Goal: Check status: Check status

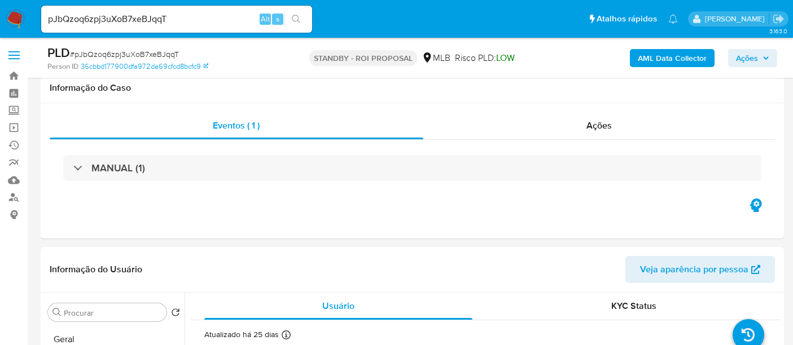
select select "10"
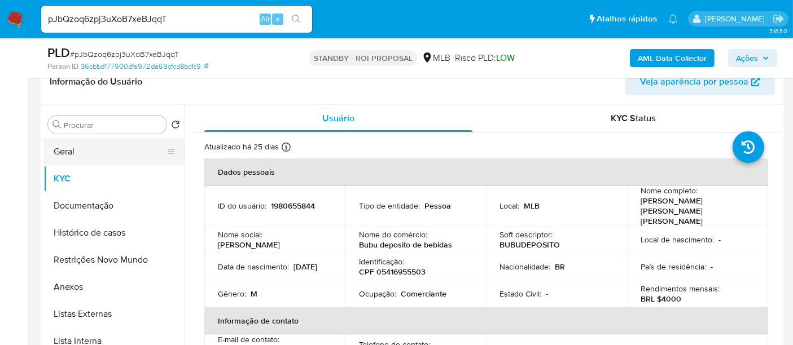
click at [74, 150] on button "Geral" at bounding box center [109, 151] width 132 height 27
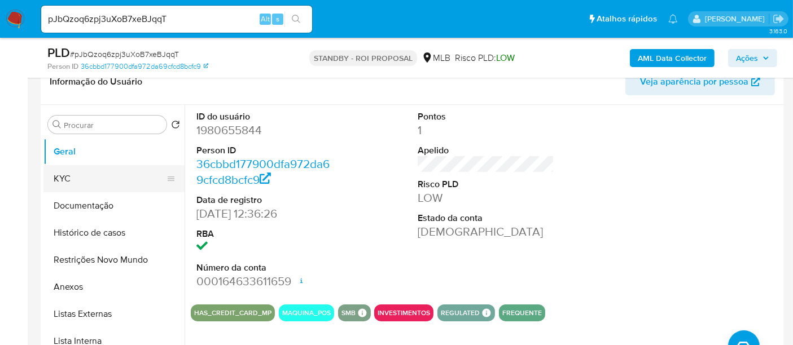
click at [63, 178] on button "KYC" at bounding box center [109, 178] width 132 height 27
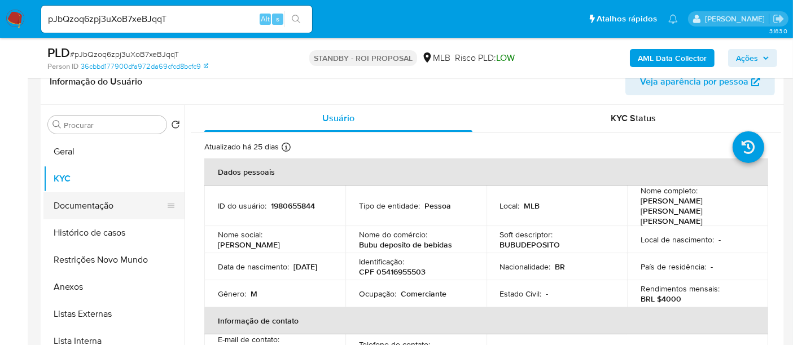
click at [97, 203] on button "Documentação" at bounding box center [109, 205] width 132 height 27
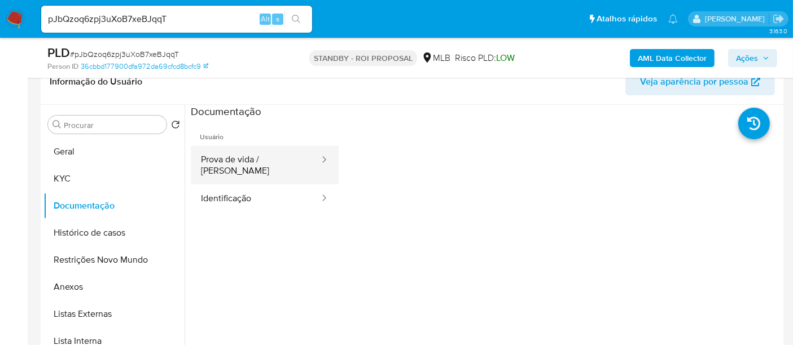
click at [257, 156] on button "Prova de vida / [PERSON_NAME]" at bounding box center [256, 165] width 130 height 38
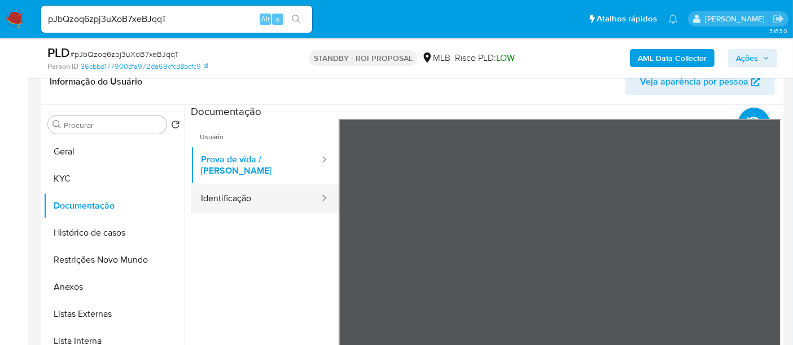
click at [234, 187] on button "Identificação" at bounding box center [256, 199] width 130 height 29
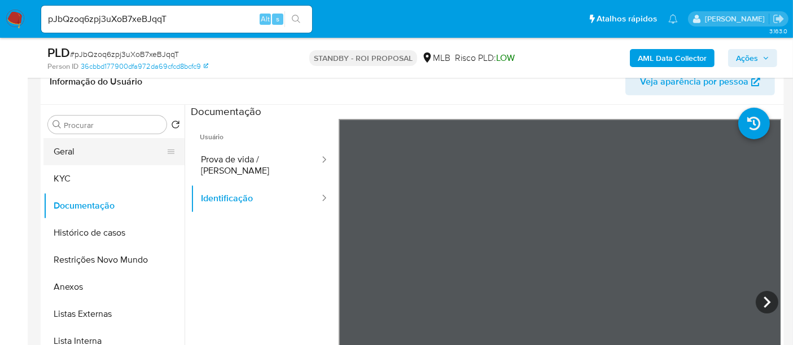
click at [68, 149] on button "Geral" at bounding box center [109, 151] width 132 height 27
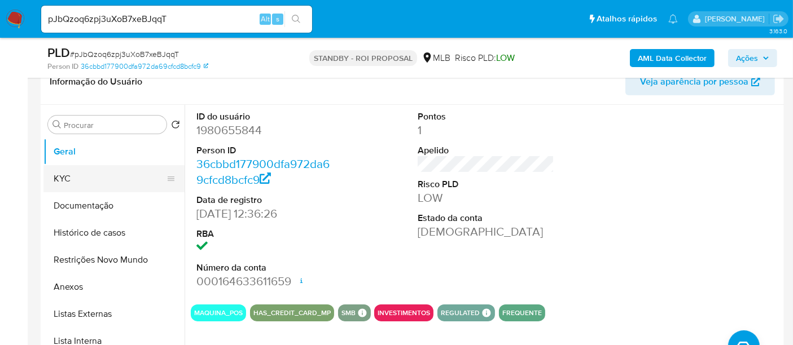
click at [62, 183] on button "KYC" at bounding box center [109, 178] width 132 height 27
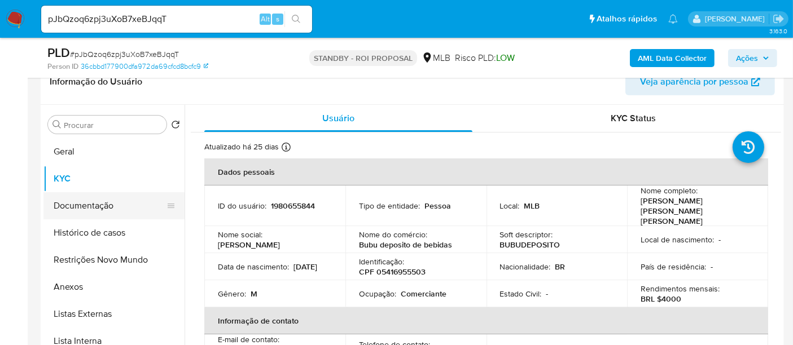
click at [63, 207] on button "Documentação" at bounding box center [109, 205] width 132 height 27
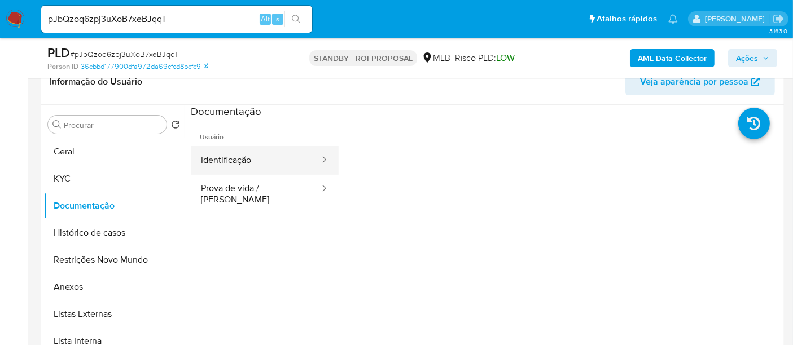
click at [260, 159] on button "Identificação" at bounding box center [256, 160] width 130 height 29
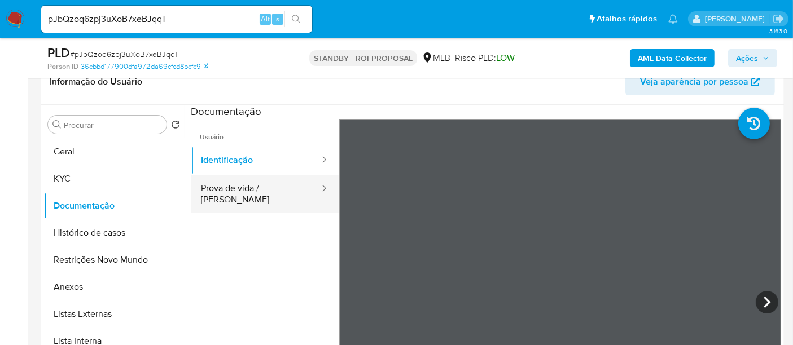
click at [239, 196] on button "Prova de vida / [PERSON_NAME]" at bounding box center [256, 194] width 130 height 38
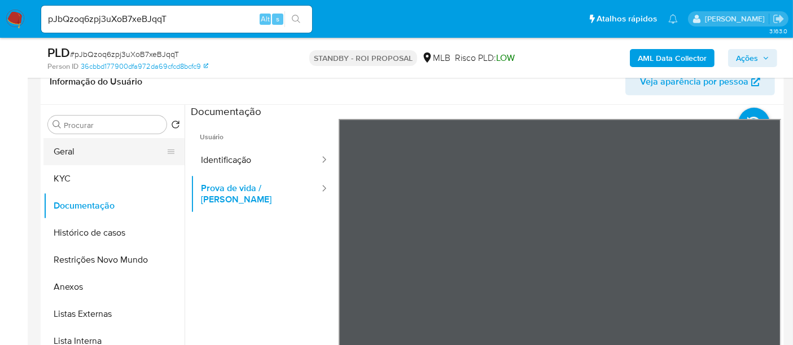
click at [68, 150] on button "Geral" at bounding box center [109, 151] width 132 height 27
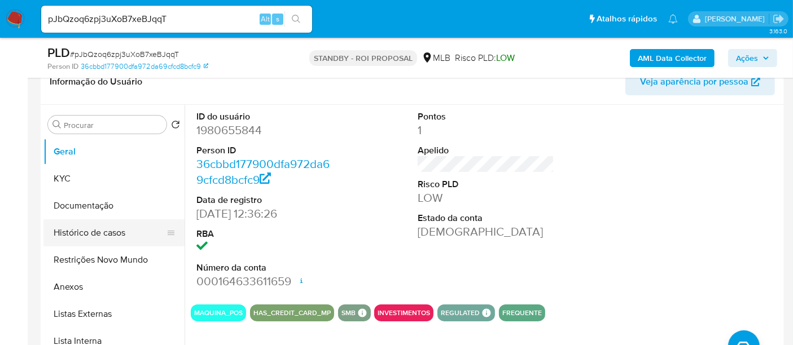
click at [90, 231] on button "Histórico de casos" at bounding box center [109, 233] width 132 height 27
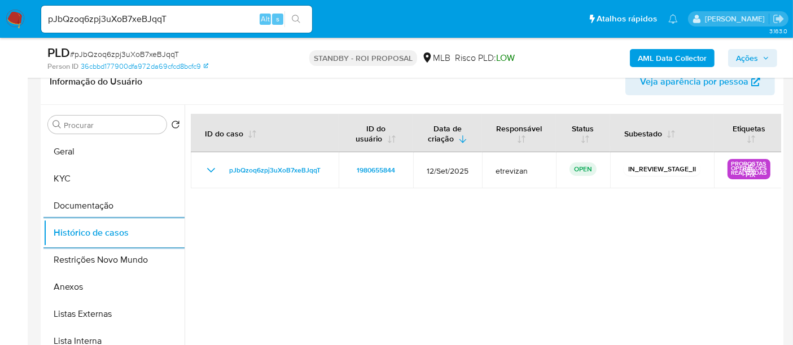
click at [43, 220] on button "Histórico de casos" at bounding box center [113, 233] width 141 height 27
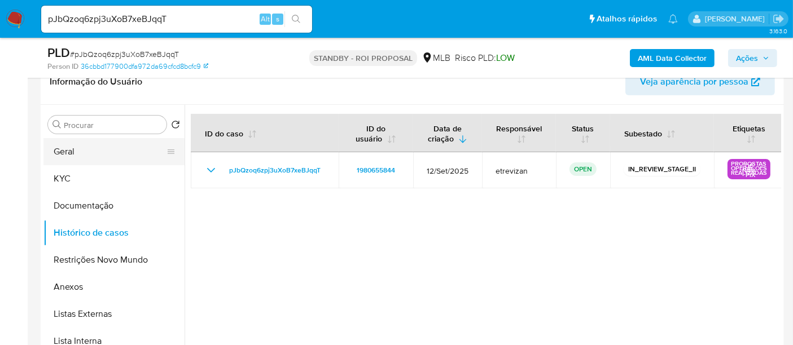
click at [65, 146] on button "Geral" at bounding box center [109, 151] width 132 height 27
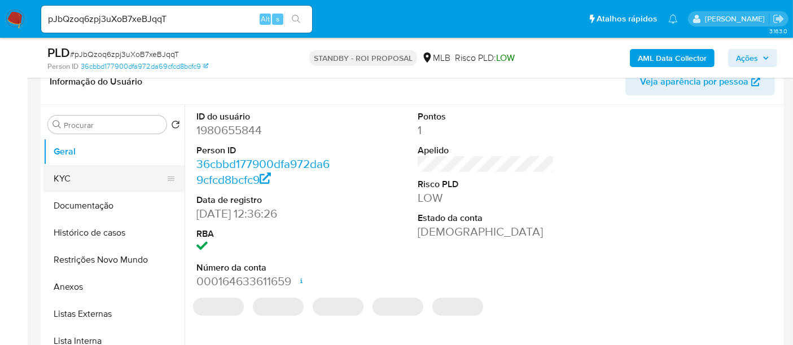
click at [62, 176] on button "KYC" at bounding box center [109, 178] width 132 height 27
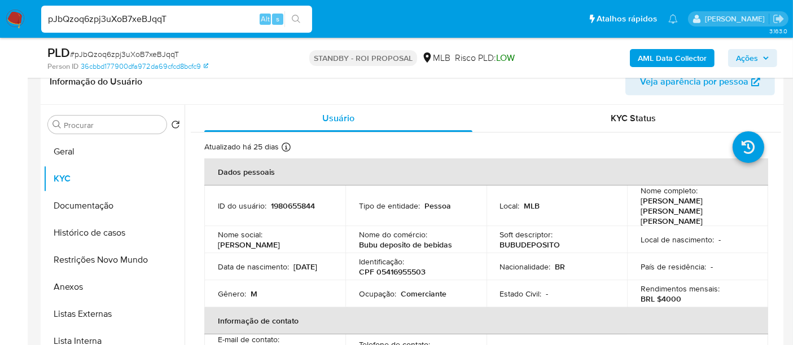
drag, startPoint x: 188, startPoint y: 20, endPoint x: 0, endPoint y: -7, distance: 189.9
paste input "dTFFfwlQfMjqhiTl3Z4DiqNz"
type input "dTFFfwlQfMjqhiTl3Z4DiqNz"
click at [296, 17] on icon "search-icon" at bounding box center [296, 19] width 9 height 9
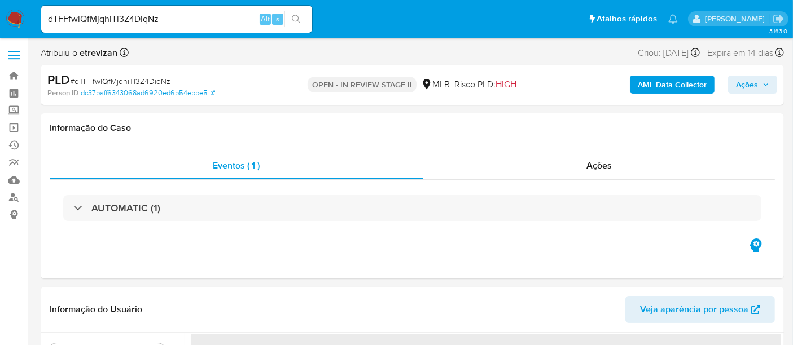
select select "10"
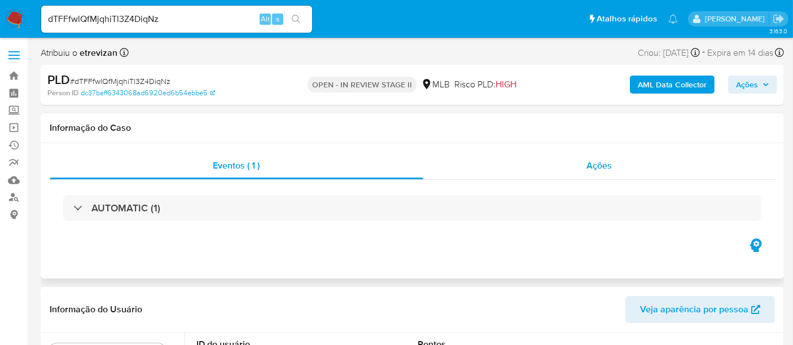
click at [596, 168] on span "Ações" at bounding box center [599, 165] width 25 height 13
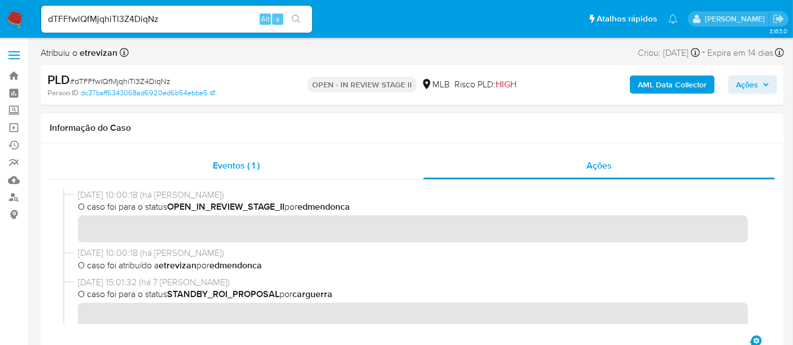
click at [234, 163] on span "Eventos ( 1 )" at bounding box center [236, 165] width 47 height 13
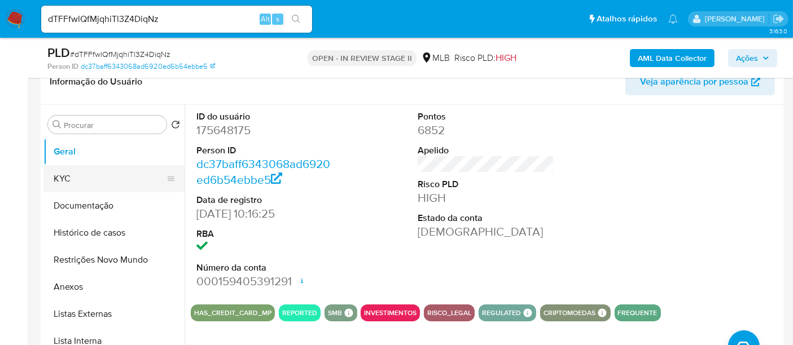
click at [64, 181] on button "KYC" at bounding box center [109, 178] width 132 height 27
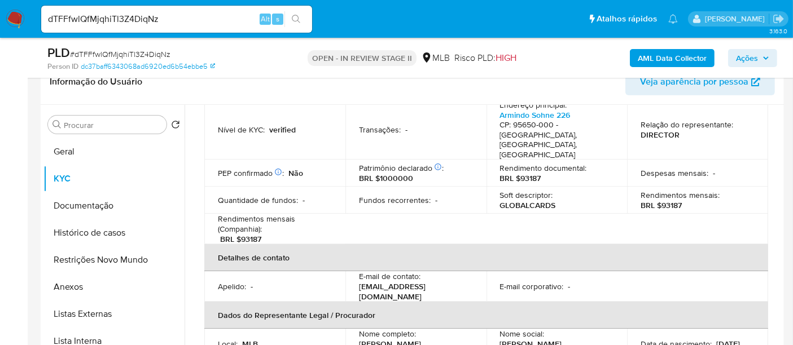
scroll to position [188, 0]
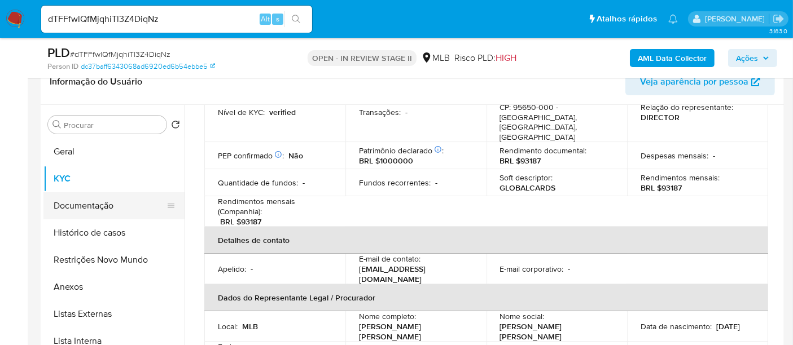
drag, startPoint x: 76, startPoint y: 200, endPoint x: 189, endPoint y: 200, distance: 112.9
click at [76, 200] on button "Documentação" at bounding box center [113, 205] width 141 height 27
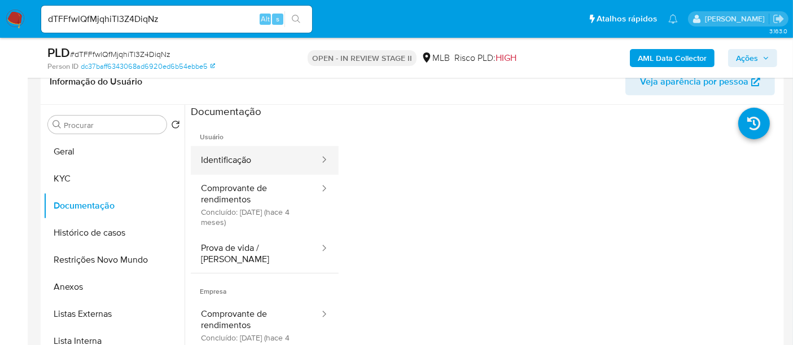
click at [244, 170] on button "Identificação" at bounding box center [256, 160] width 130 height 29
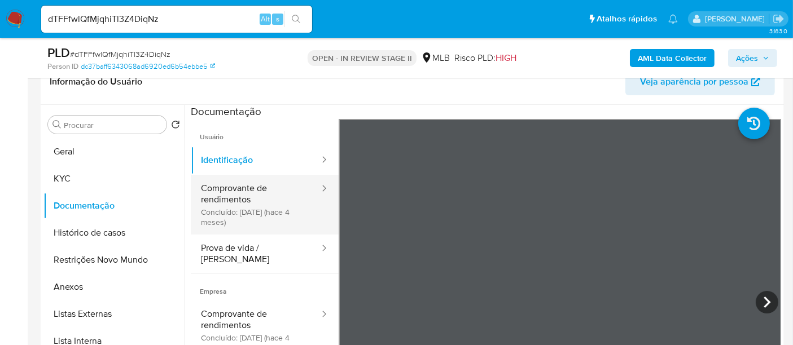
click at [238, 191] on button "Comprovante de rendimentos Concluído: [DATE] (hace 4 meses)" at bounding box center [256, 205] width 130 height 60
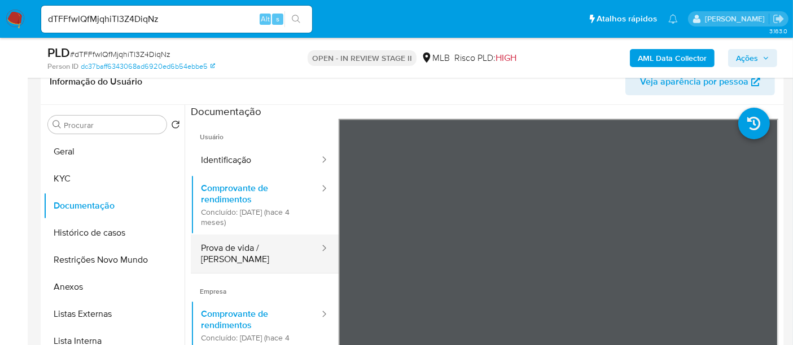
click at [262, 244] on button "Prova de vida / [PERSON_NAME]" at bounding box center [256, 254] width 130 height 38
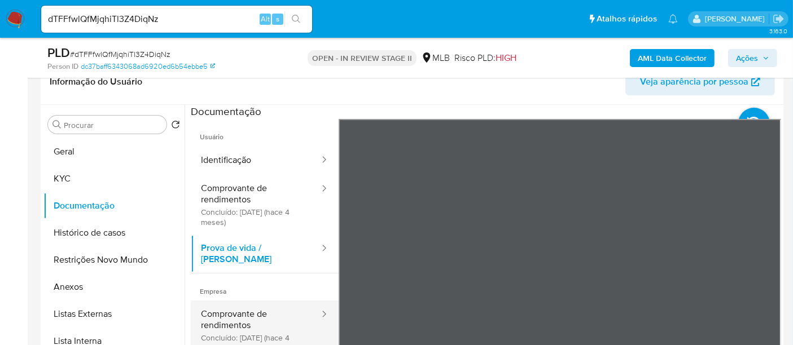
click at [247, 308] on button "Comprovante de rendimentos Concluído: [DATE] (hace 4 meses)" at bounding box center [256, 331] width 130 height 60
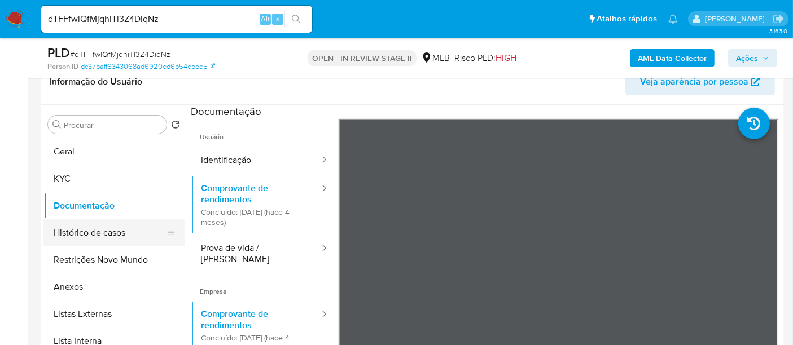
click at [93, 233] on button "Histórico de casos" at bounding box center [109, 233] width 132 height 27
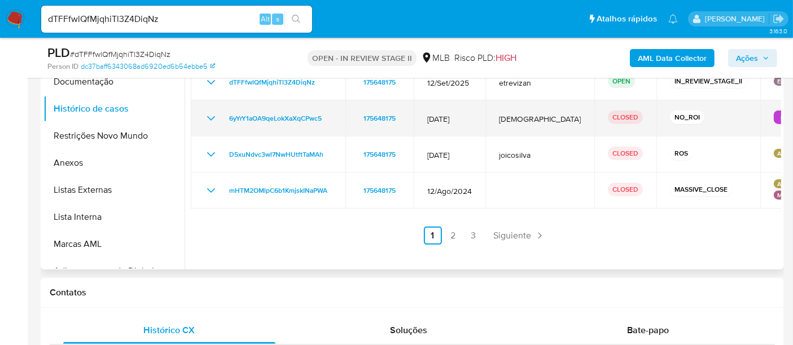
scroll to position [313, 0]
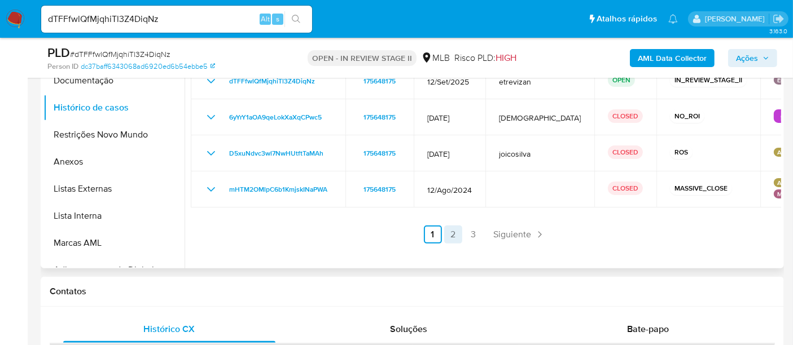
click at [452, 233] on link "2" at bounding box center [453, 235] width 18 height 18
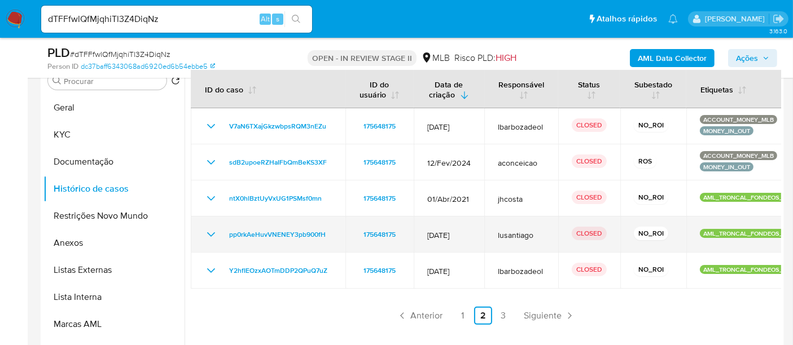
scroll to position [251, 0]
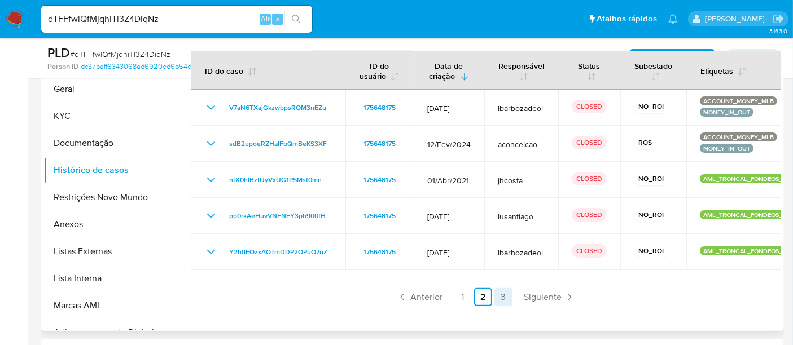
click at [500, 294] on link "3" at bounding box center [504, 297] width 18 height 18
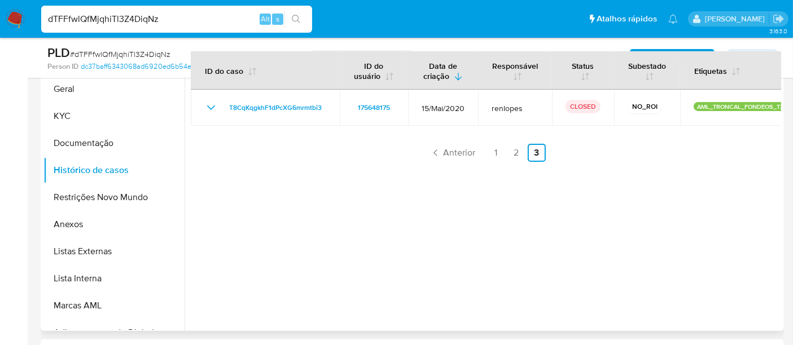
drag, startPoint x: 168, startPoint y: 18, endPoint x: 0, endPoint y: 18, distance: 167.7
click at [0, 18] on nav "Pausado Ver notificaciones dTFFfwlQfMjqhiTl3Z4DiqNz Alt s Atalhos rápidos Presi…" at bounding box center [396, 19] width 793 height 38
paste input "qpcIPOcsmo1LaeCr9ThWent0"
type input "qpcIPOcsmo1LaeCr9ThWent0"
click at [292, 19] on icon "search-icon" at bounding box center [296, 19] width 8 height 8
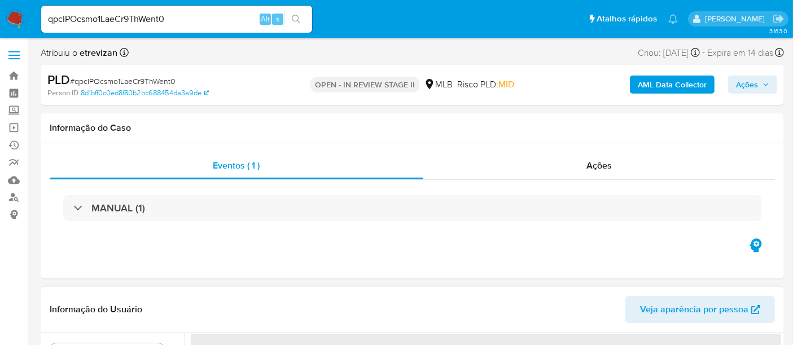
select select "10"
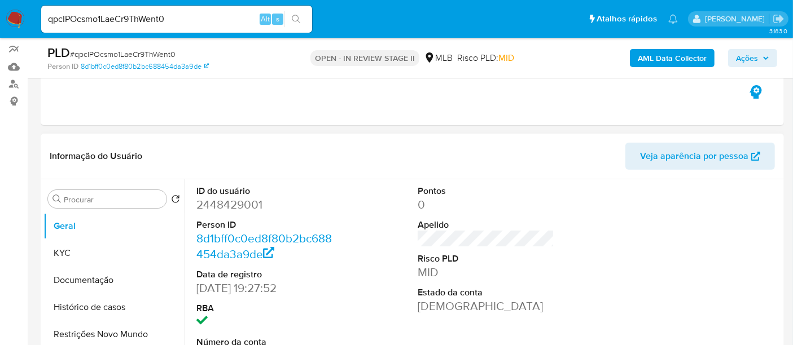
scroll to position [125, 0]
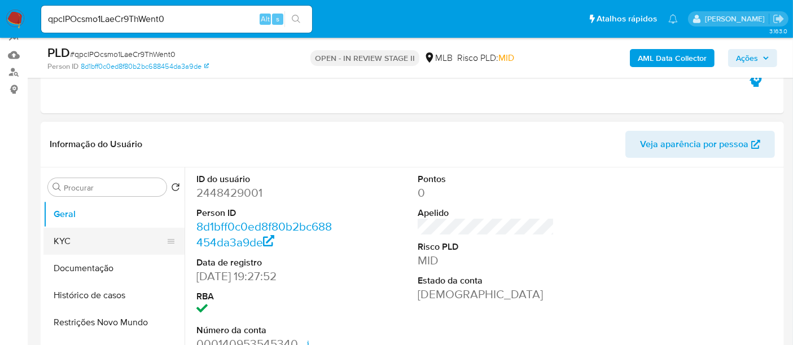
drag, startPoint x: 84, startPoint y: 234, endPoint x: 103, endPoint y: 239, distance: 19.7
click at [84, 234] on button "KYC" at bounding box center [109, 241] width 132 height 27
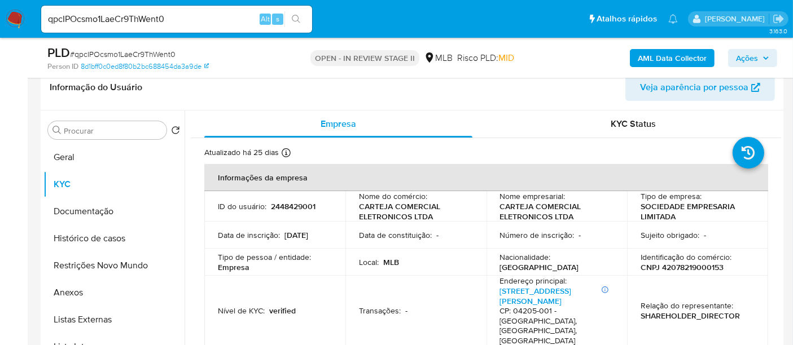
scroll to position [211, 0]
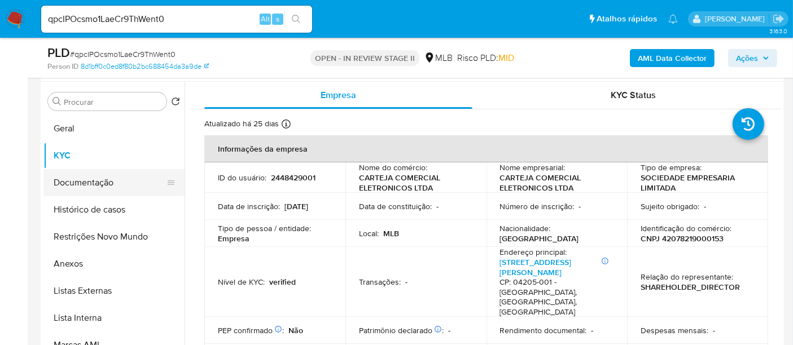
click at [91, 182] on button "Documentação" at bounding box center [109, 182] width 132 height 27
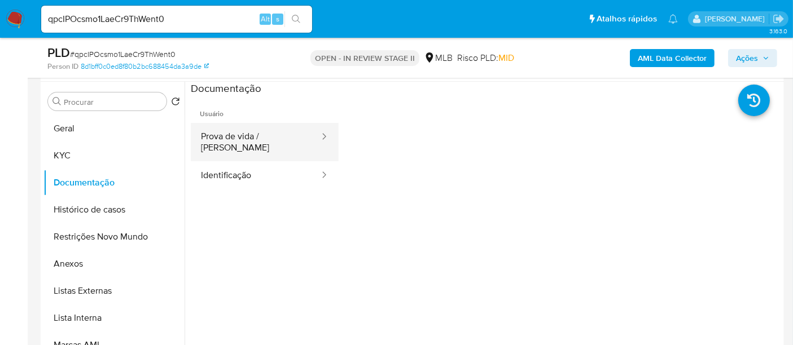
click at [250, 135] on button "Prova de vida / [PERSON_NAME]" at bounding box center [256, 142] width 130 height 38
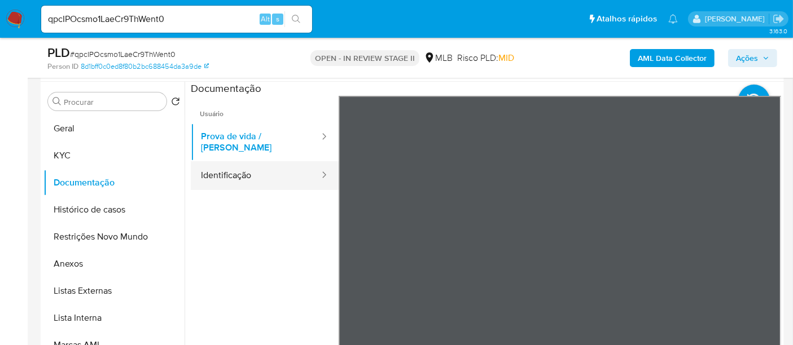
click at [235, 170] on button "Identificação" at bounding box center [256, 175] width 130 height 29
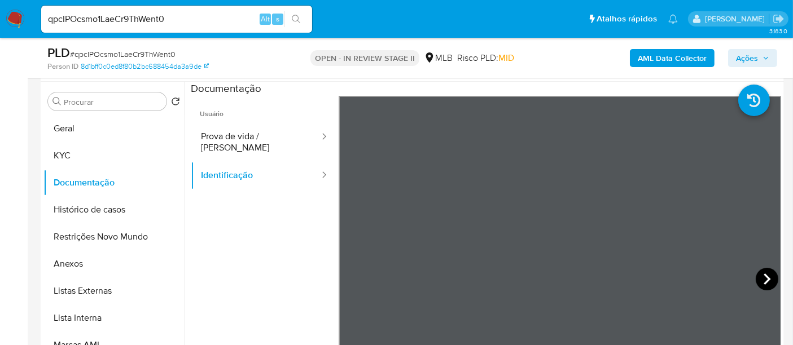
click at [756, 275] on icon at bounding box center [767, 279] width 23 height 23
click at [354, 274] on icon at bounding box center [353, 279] width 23 height 23
click at [81, 128] on button "Geral" at bounding box center [109, 128] width 132 height 27
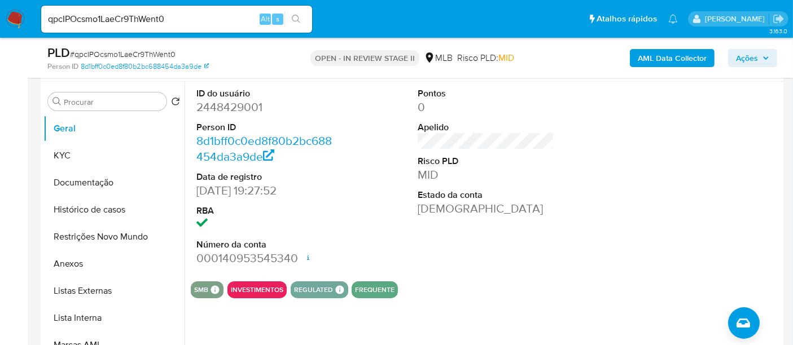
scroll to position [148, 0]
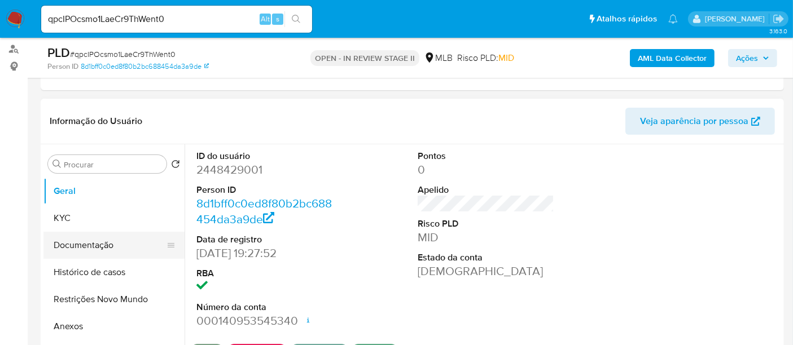
click at [91, 246] on button "Documentação" at bounding box center [109, 245] width 132 height 27
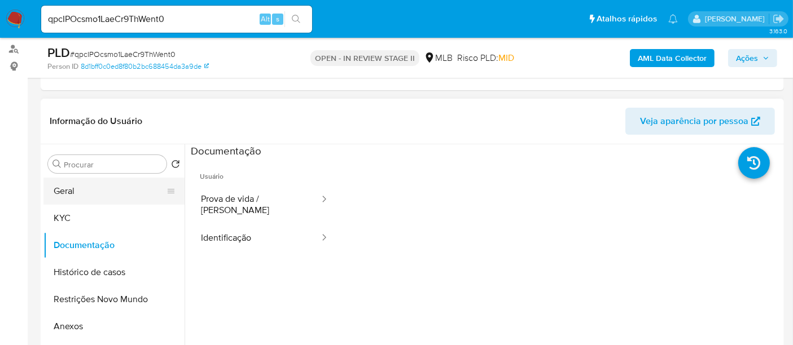
click at [72, 189] on button "Geral" at bounding box center [109, 191] width 132 height 27
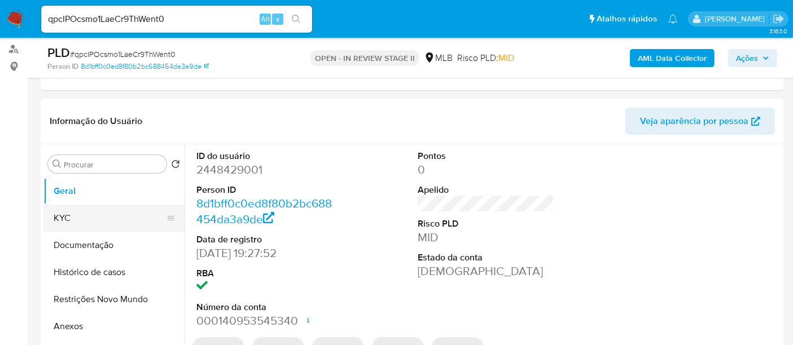
click at [72, 215] on button "KYC" at bounding box center [109, 218] width 132 height 27
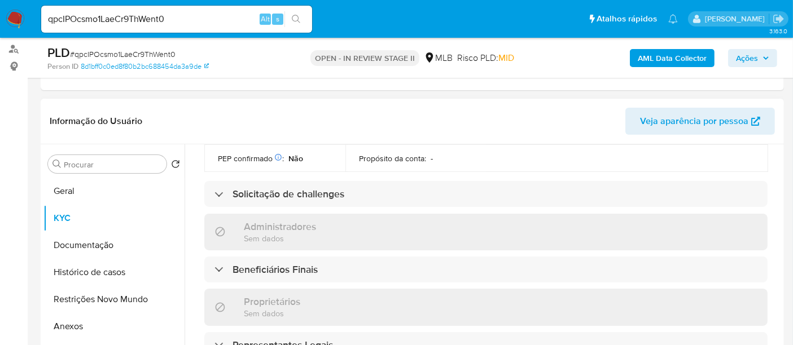
scroll to position [627, 0]
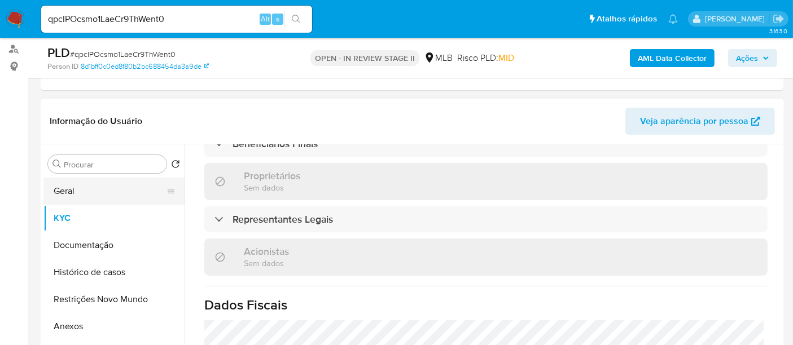
click at [73, 192] on button "Geral" at bounding box center [109, 191] width 132 height 27
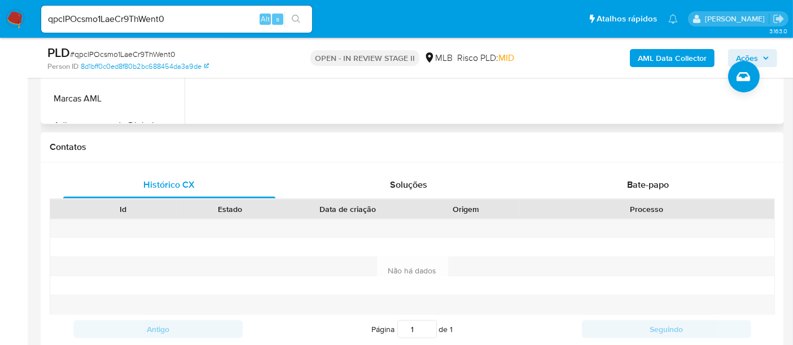
scroll to position [456, 0]
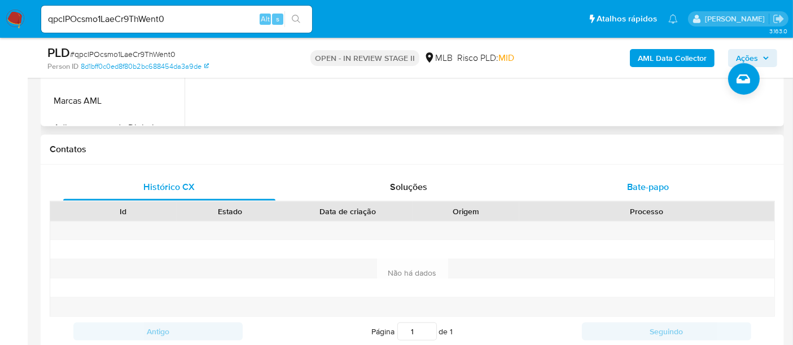
click at [645, 187] on span "Bate-papo" at bounding box center [648, 187] width 42 height 13
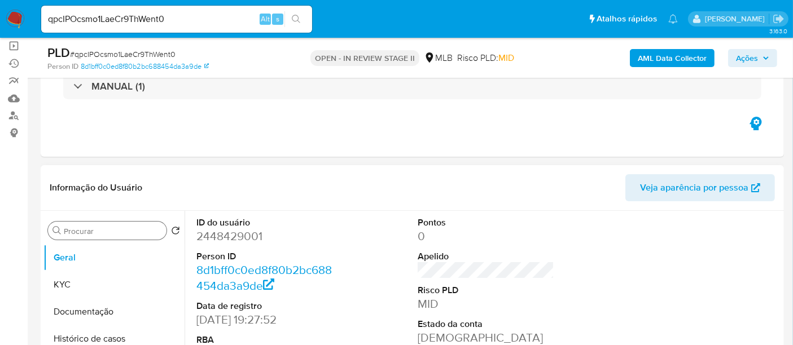
scroll to position [79, 0]
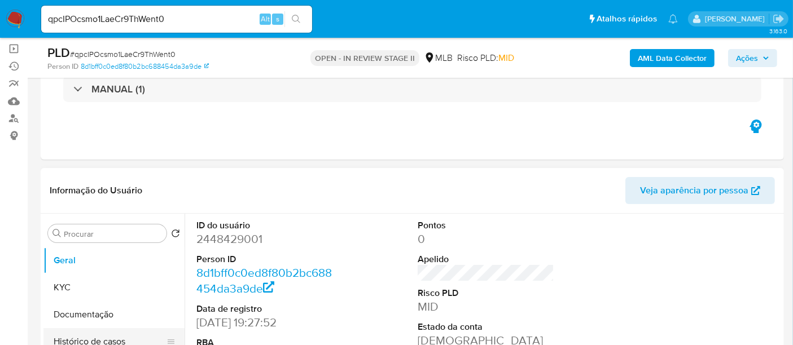
click at [117, 338] on button "Histórico de casos" at bounding box center [109, 342] width 132 height 27
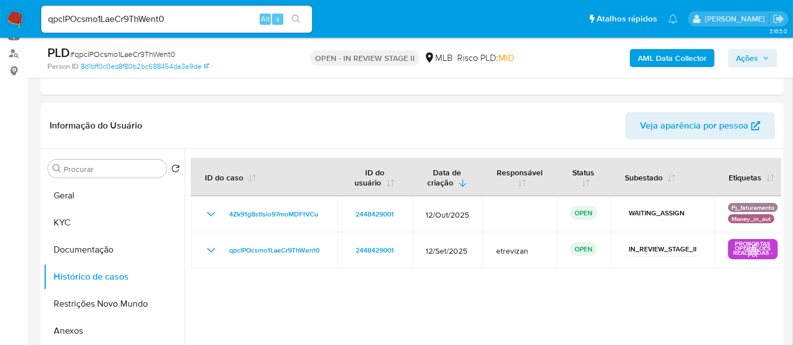
scroll to position [166, 0]
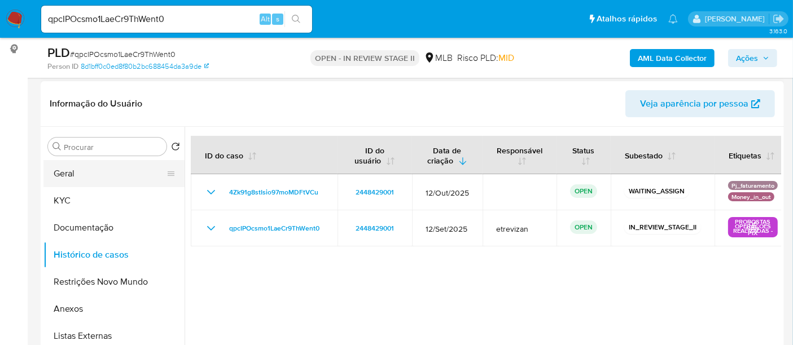
click at [55, 178] on button "Geral" at bounding box center [109, 173] width 132 height 27
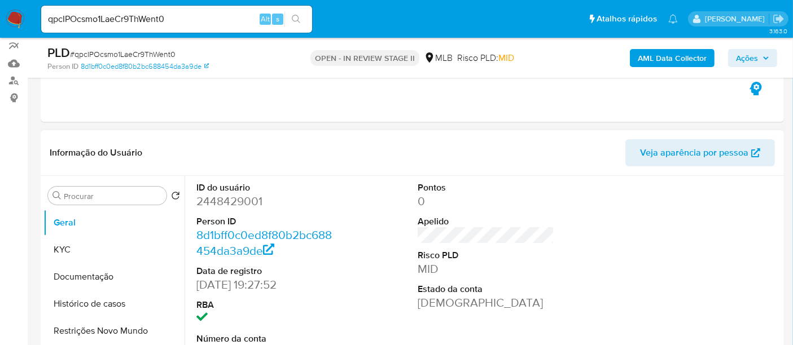
scroll to position [229, 0]
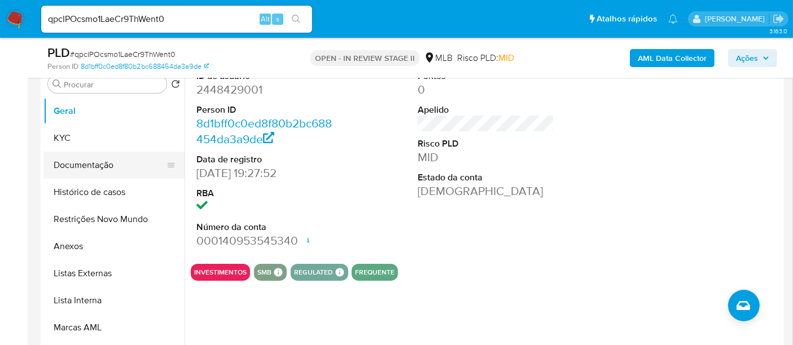
click at [81, 164] on button "Documentação" at bounding box center [109, 165] width 132 height 27
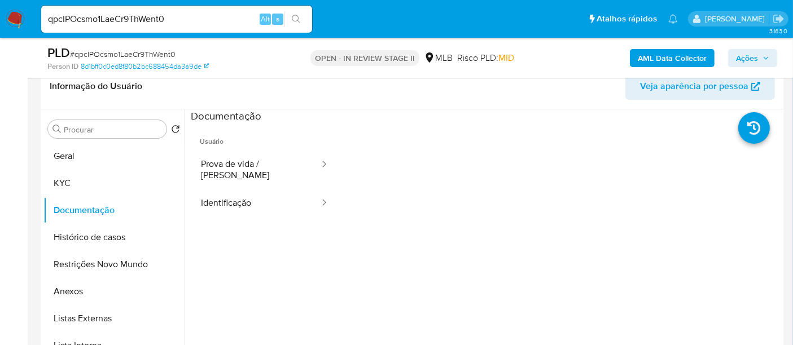
scroll to position [166, 0]
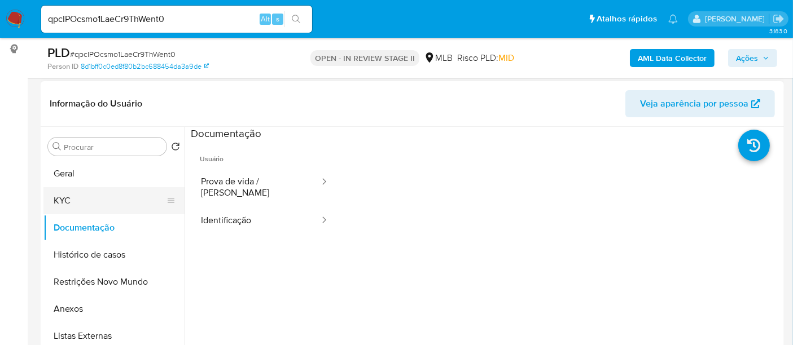
click at [70, 195] on button "KYC" at bounding box center [109, 200] width 132 height 27
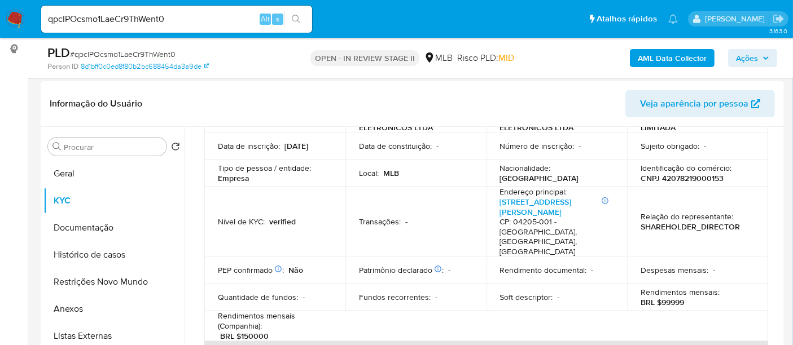
scroll to position [125, 0]
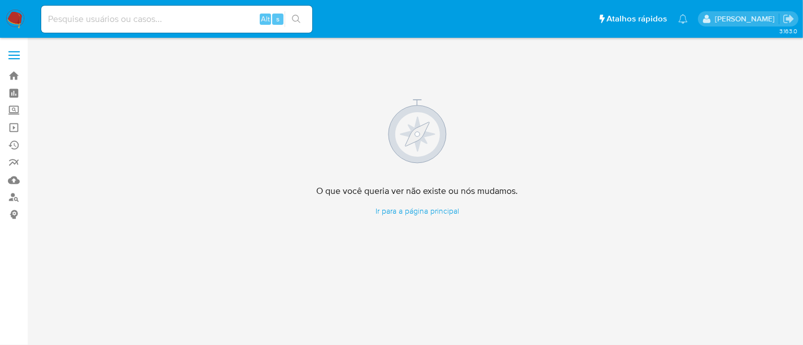
click at [17, 11] on img at bounding box center [15, 19] width 19 height 19
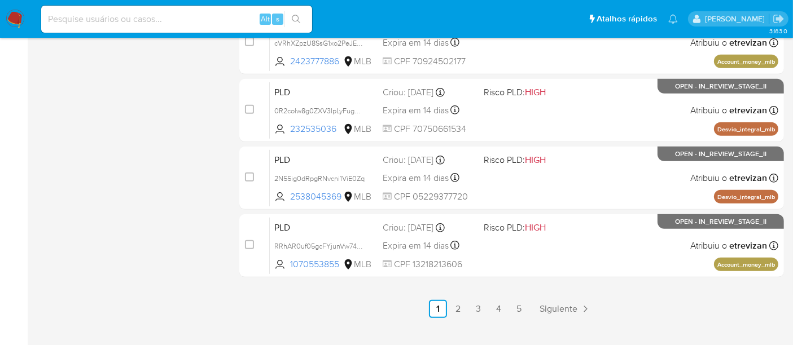
scroll to position [585, 0]
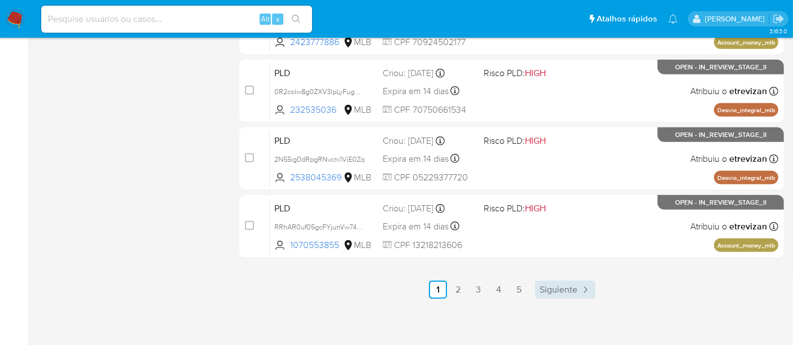
click at [559, 292] on span "Siguiente" at bounding box center [559, 290] width 38 height 9
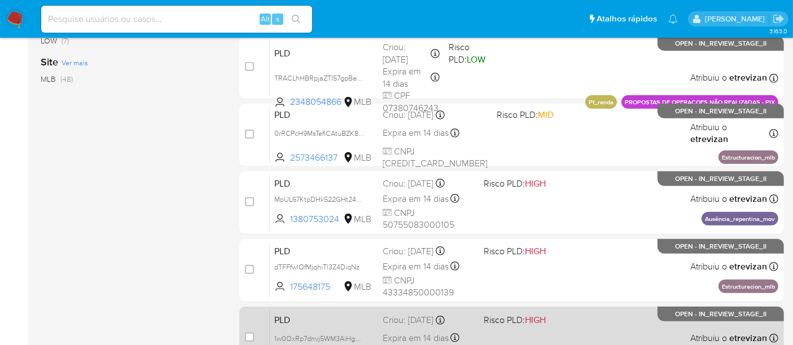
scroll to position [585, 0]
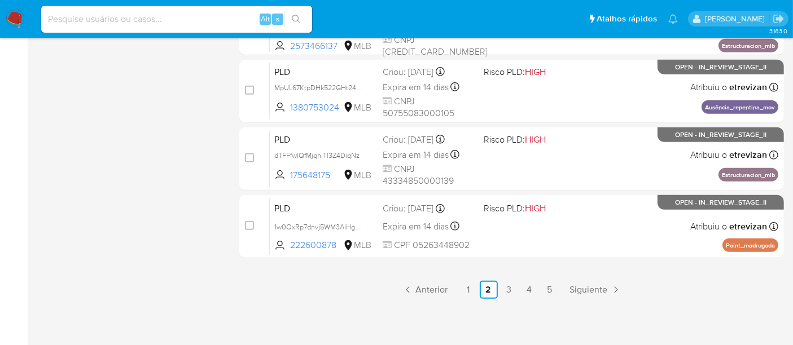
click at [505, 283] on link "3" at bounding box center [509, 290] width 18 height 18
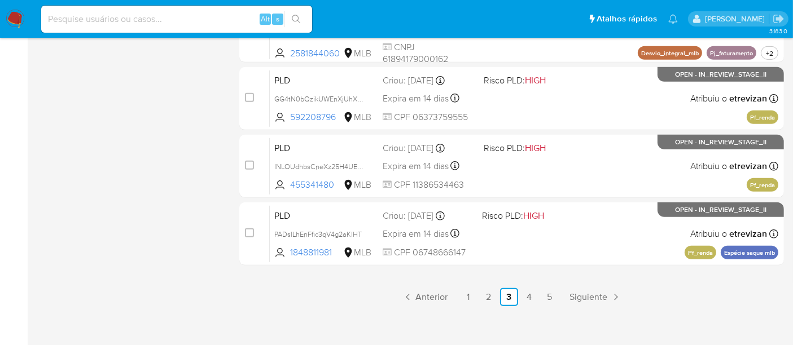
scroll to position [585, 0]
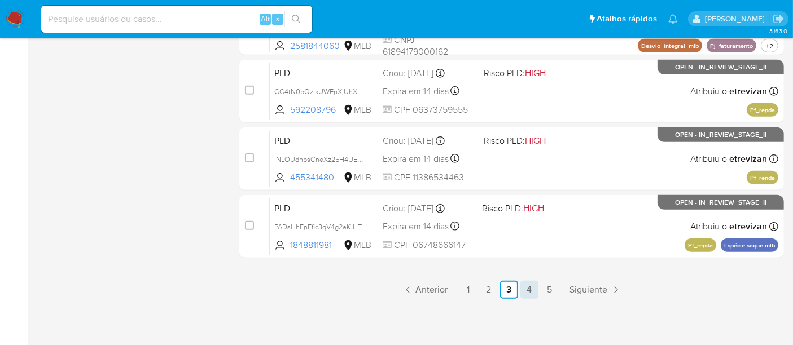
click at [531, 288] on link "4" at bounding box center [529, 290] width 18 height 18
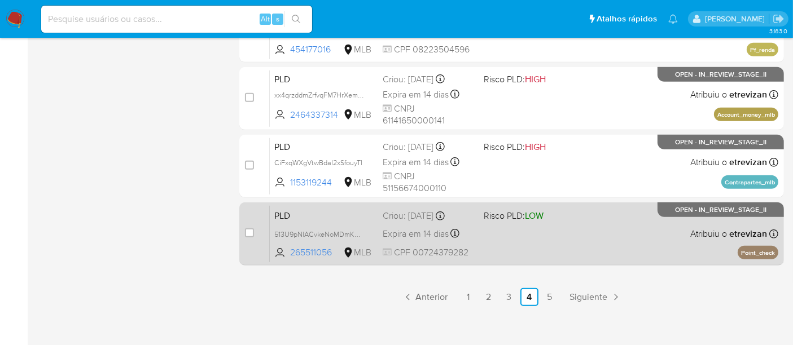
scroll to position [585, 0]
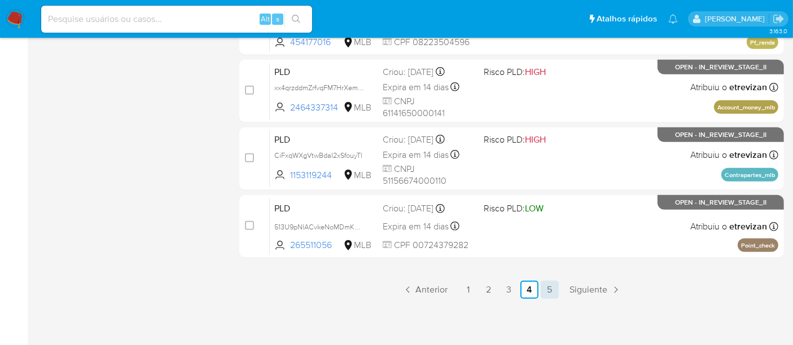
click at [553, 286] on link "5" at bounding box center [550, 290] width 18 height 18
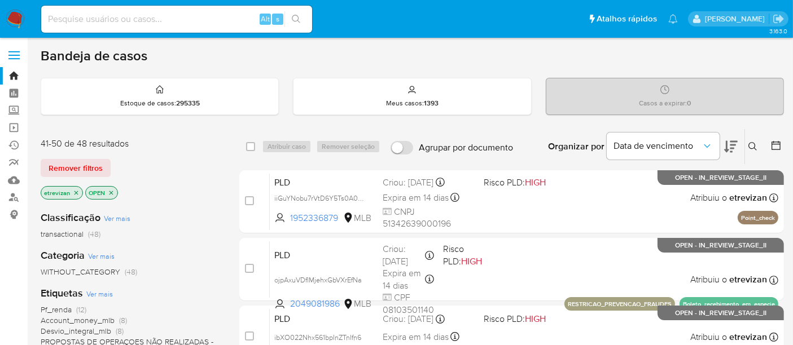
click at [6, 11] on img at bounding box center [15, 19] width 19 height 19
